Goal: Task Accomplishment & Management: Manage account settings

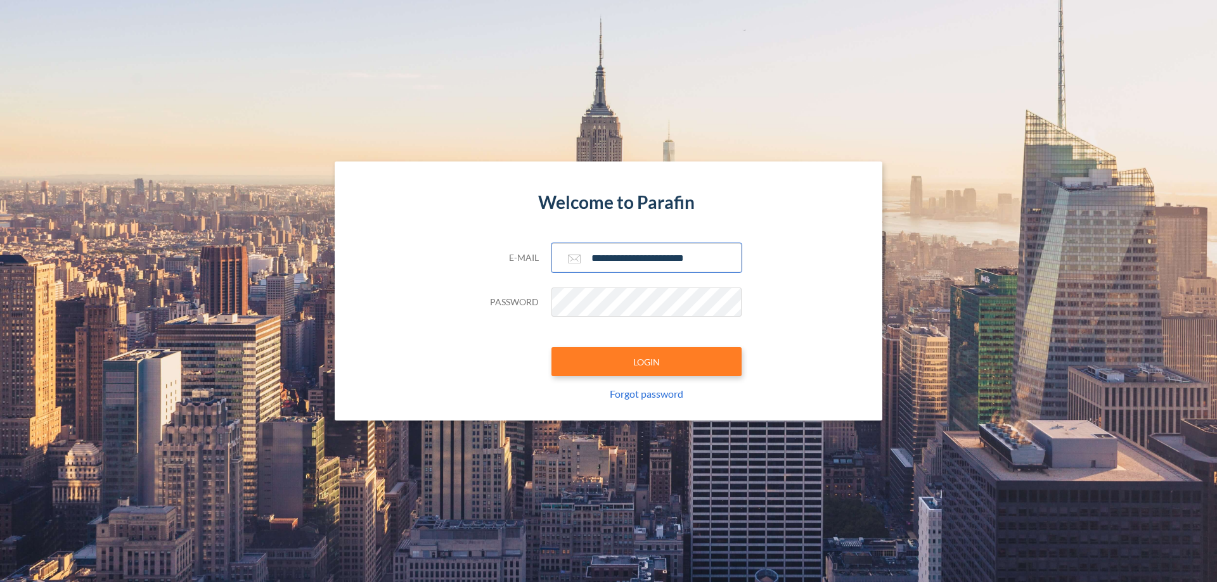
type input "**********"
click at [646, 362] on button "LOGIN" at bounding box center [646, 361] width 190 height 29
